Goal: Task Accomplishment & Management: Use online tool/utility

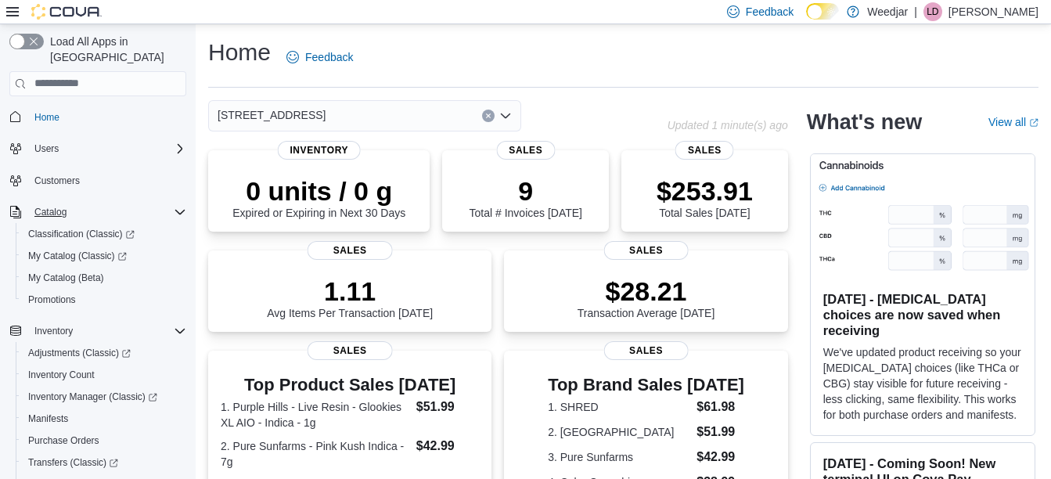
scroll to position [215, 0]
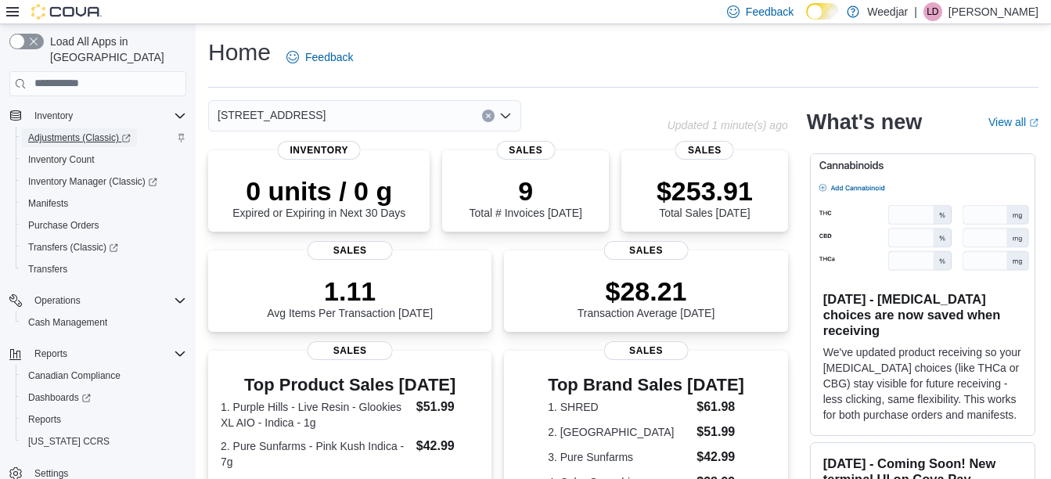
click at [103, 131] on span "Adjustments (Classic)" at bounding box center [79, 137] width 103 height 13
click at [83, 175] on span "Inventory Manager (Classic)" at bounding box center [92, 181] width 129 height 13
click at [52, 413] on span "Reports" at bounding box center [44, 419] width 33 height 13
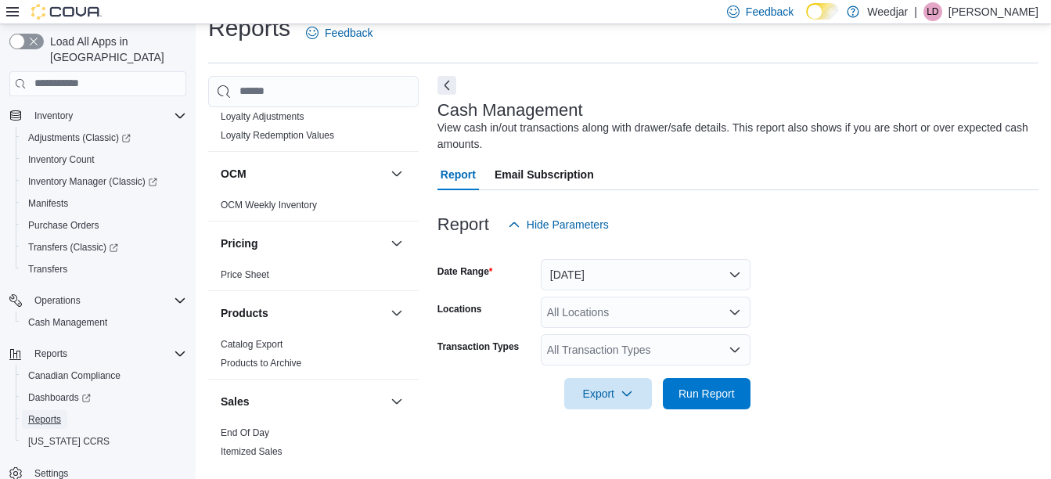
scroll to position [719, 0]
click at [250, 431] on link "End Of Day" at bounding box center [245, 432] width 49 height 11
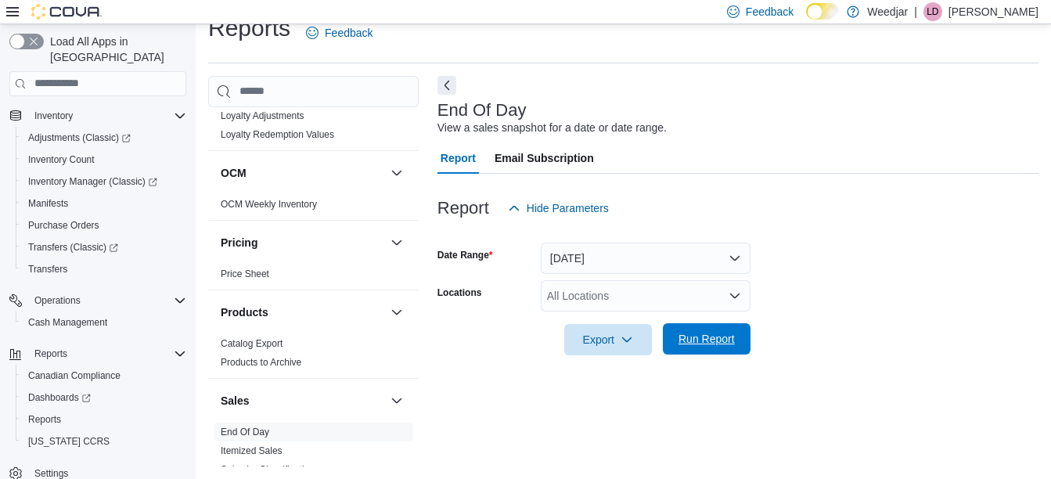
click at [704, 338] on span "Run Report" at bounding box center [707, 339] width 56 height 16
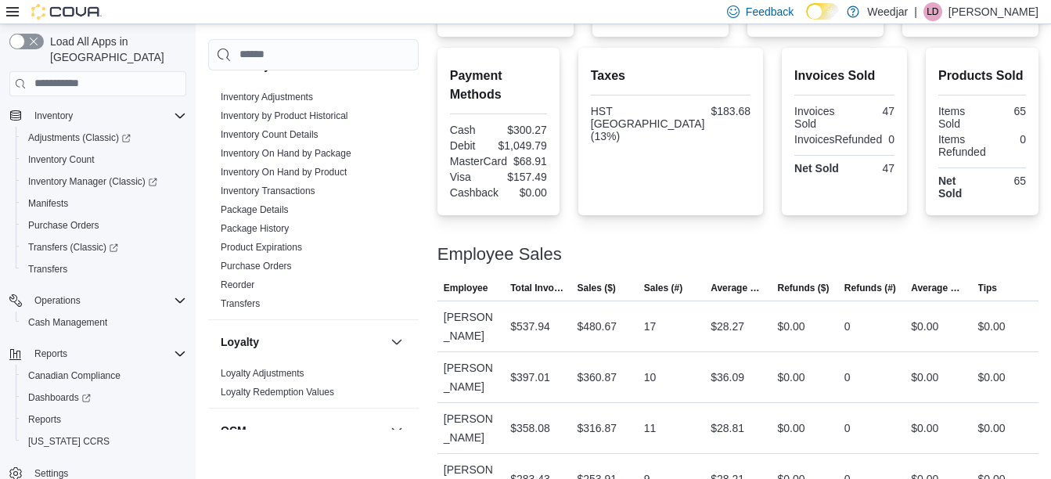
scroll to position [420, 0]
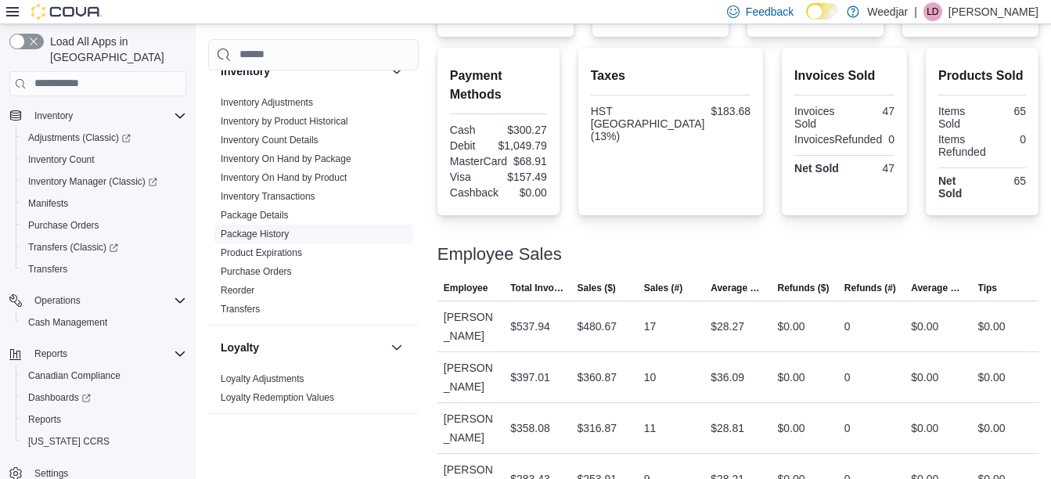
click at [272, 229] on link "Package History" at bounding box center [255, 234] width 68 height 11
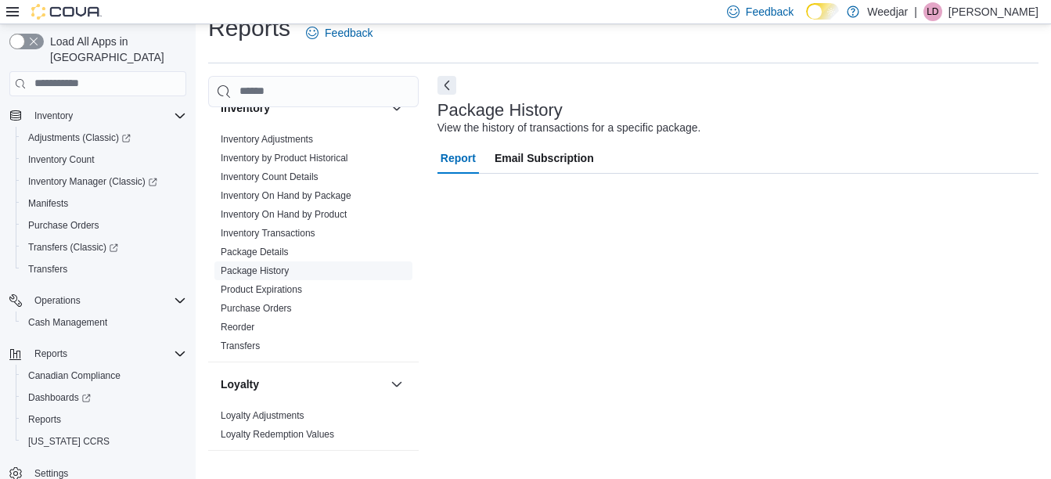
scroll to position [24, 0]
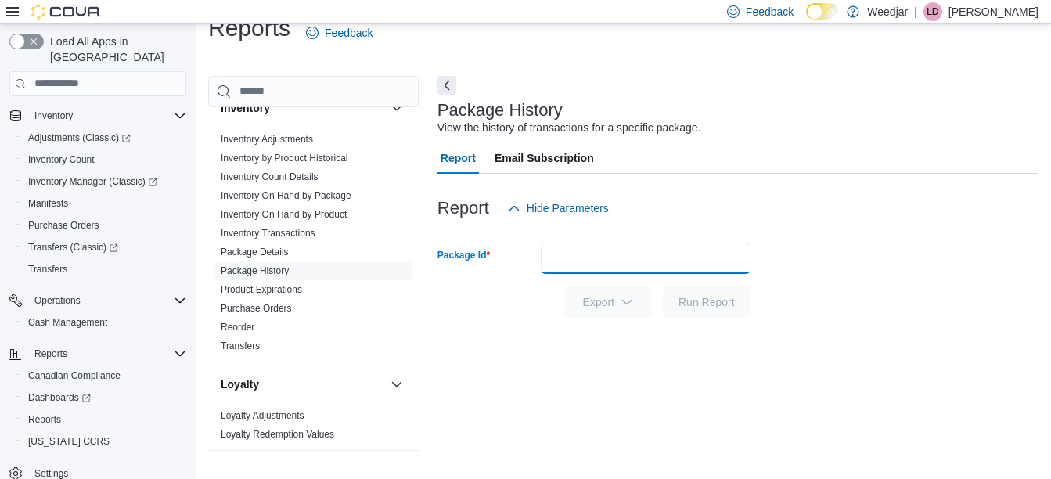
click at [596, 264] on input "Package Id" at bounding box center [646, 258] width 210 height 31
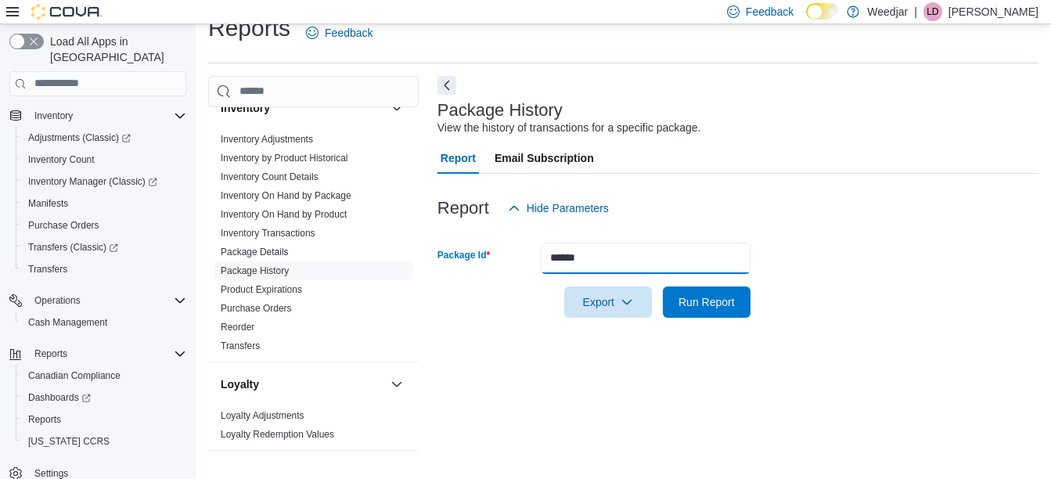
type input "******"
click at [663, 286] on button "Run Report" at bounding box center [707, 301] width 88 height 31
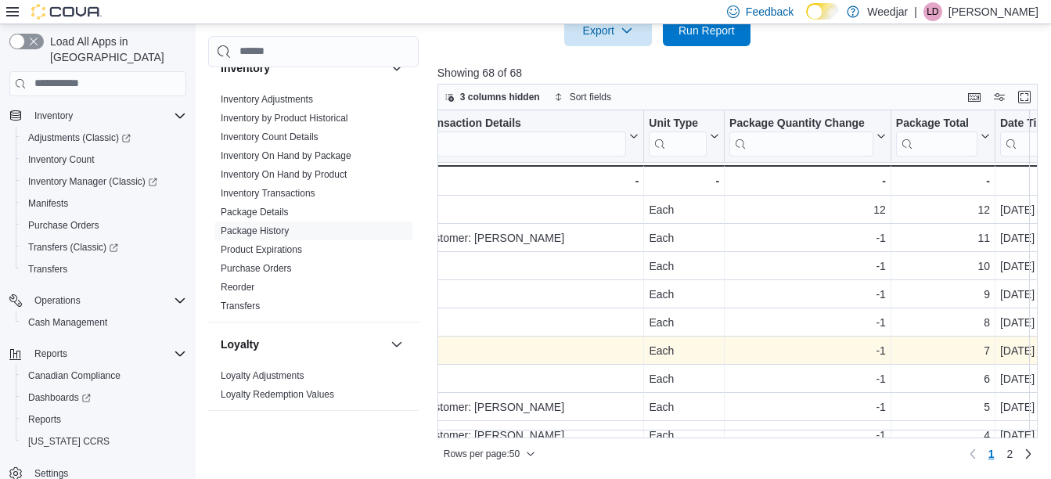
scroll to position [0, 739]
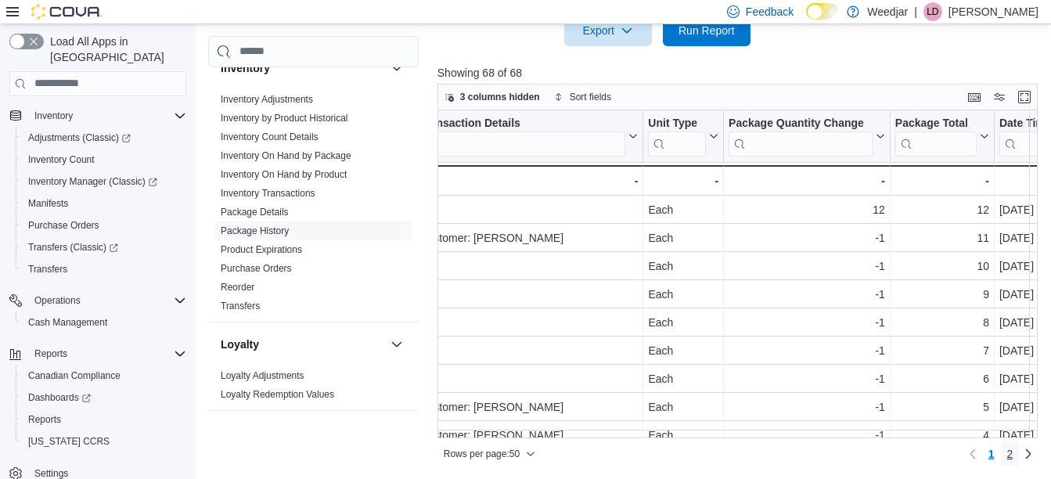
click at [1014, 450] on span "2" at bounding box center [1010, 454] width 6 height 16
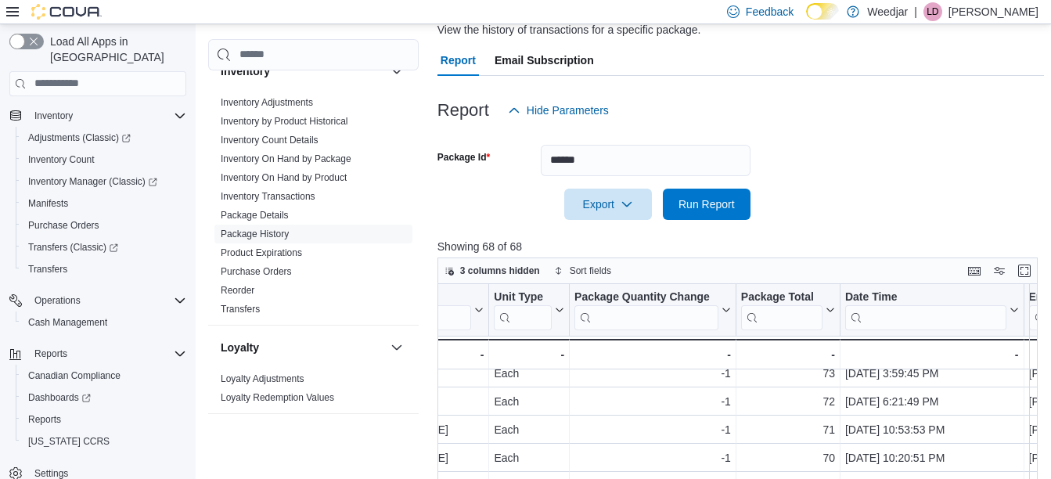
scroll to position [296, 0]
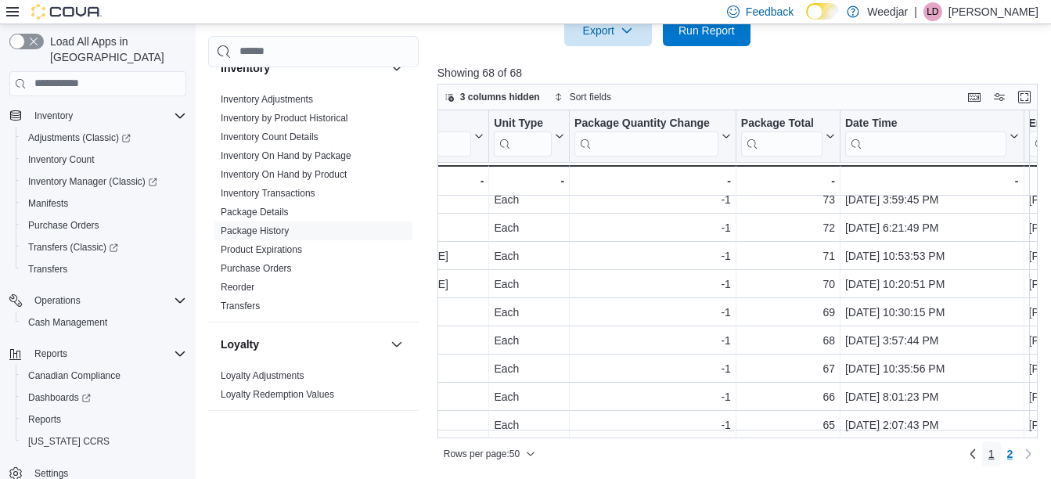
click at [995, 452] on span "1" at bounding box center [992, 454] width 6 height 16
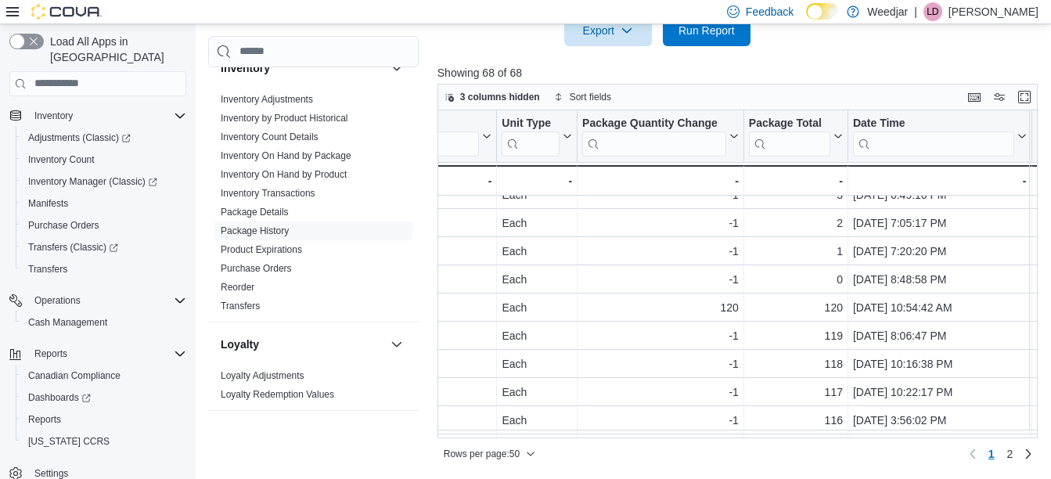
scroll to position [268, 885]
